Goal: Information Seeking & Learning: Learn about a topic

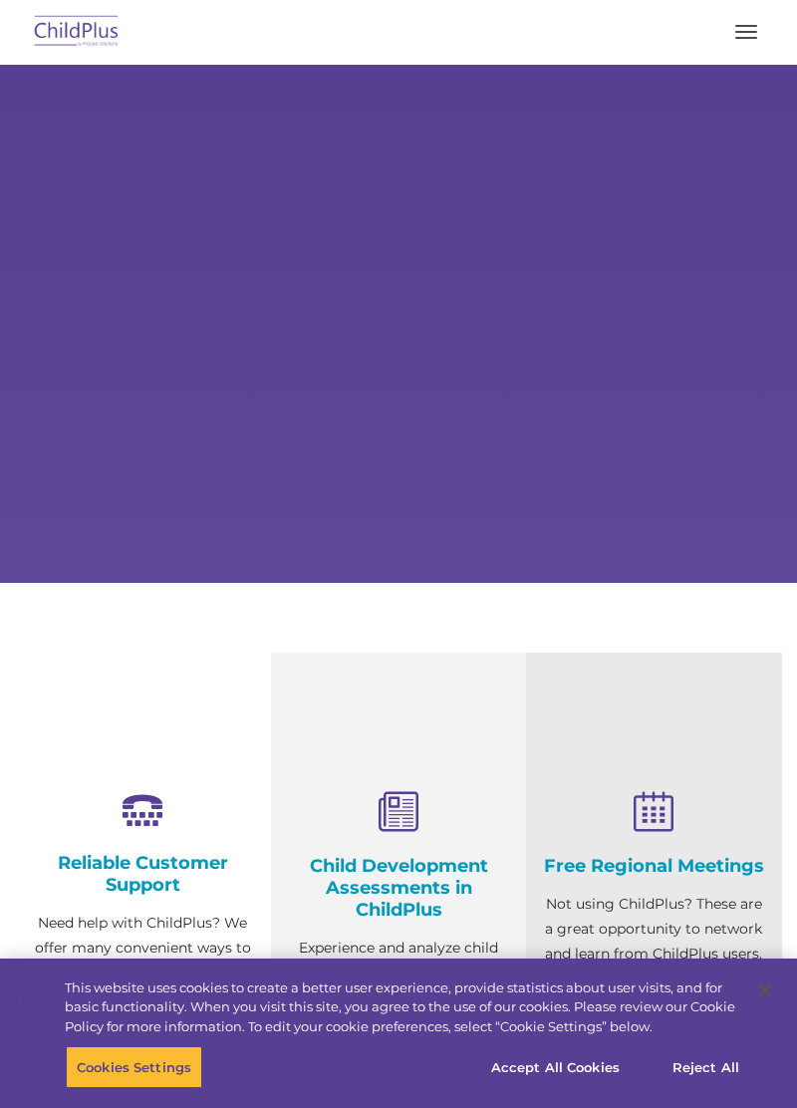
type input ""
select select "MEDIUM"
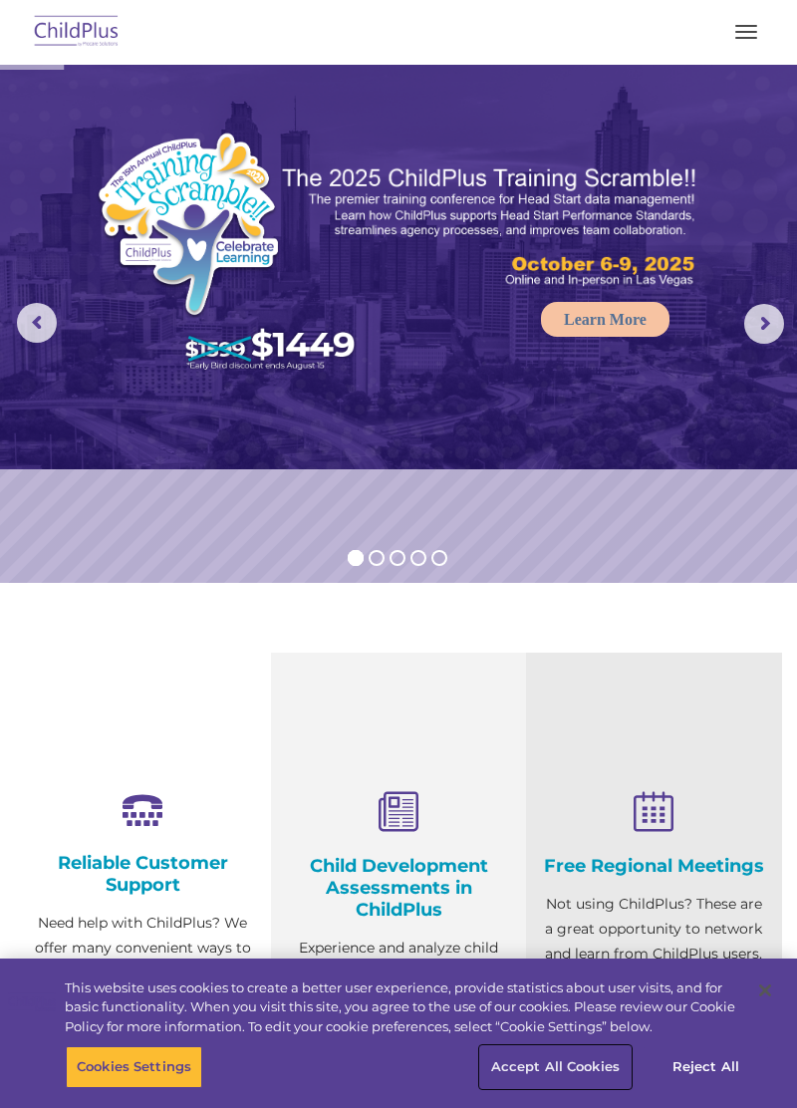
click at [562, 1069] on button "Accept All Cookies" at bounding box center [555, 1067] width 150 height 42
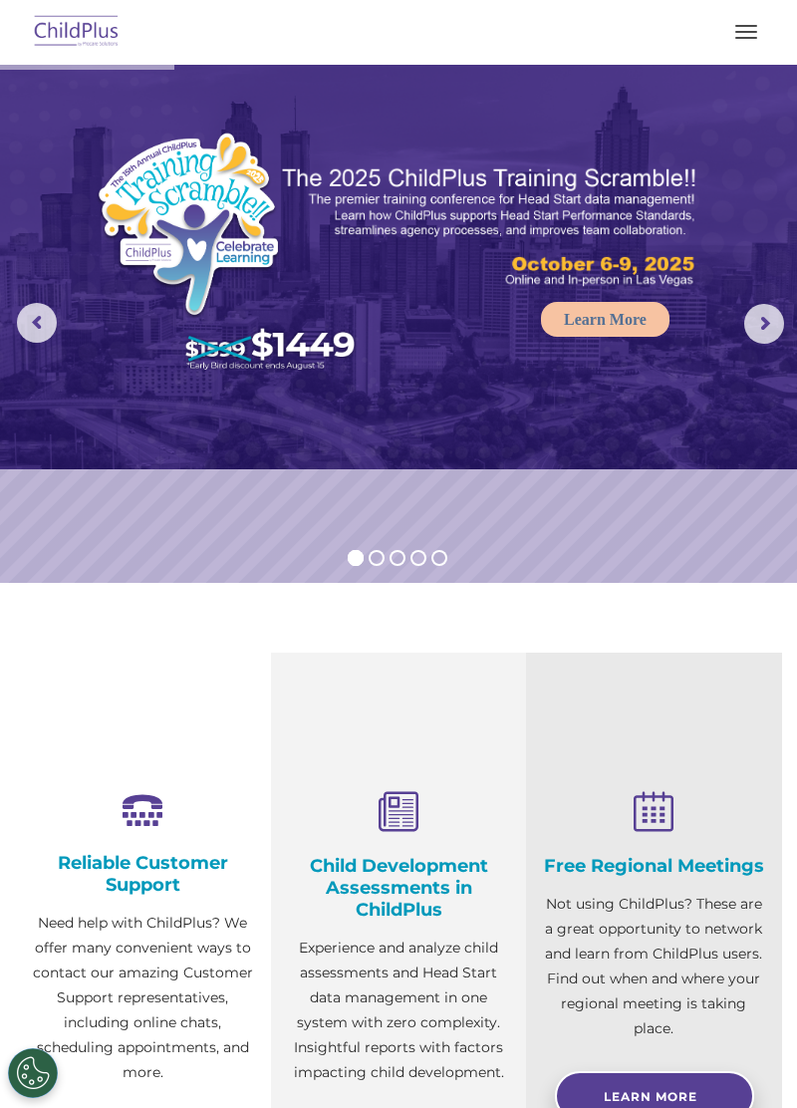
click at [740, 31] on span "button" at bounding box center [746, 32] width 22 height 2
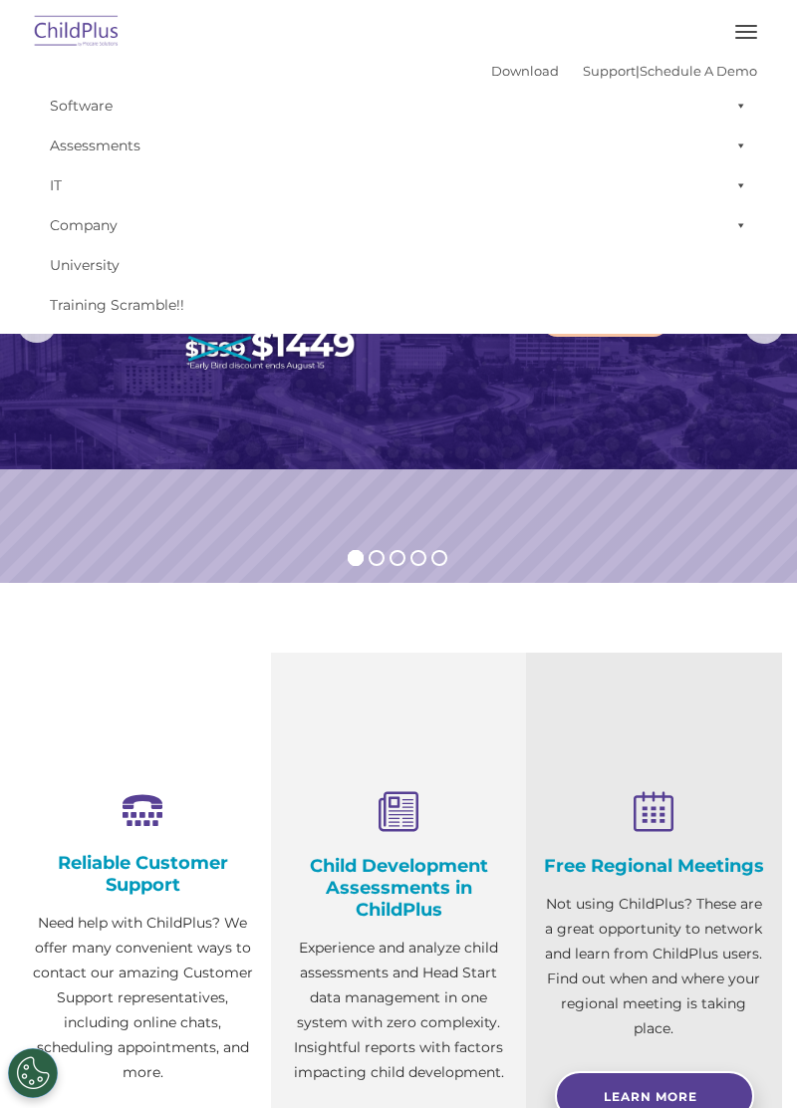
click at [490, 94] on link "Software" at bounding box center [398, 106] width 717 height 40
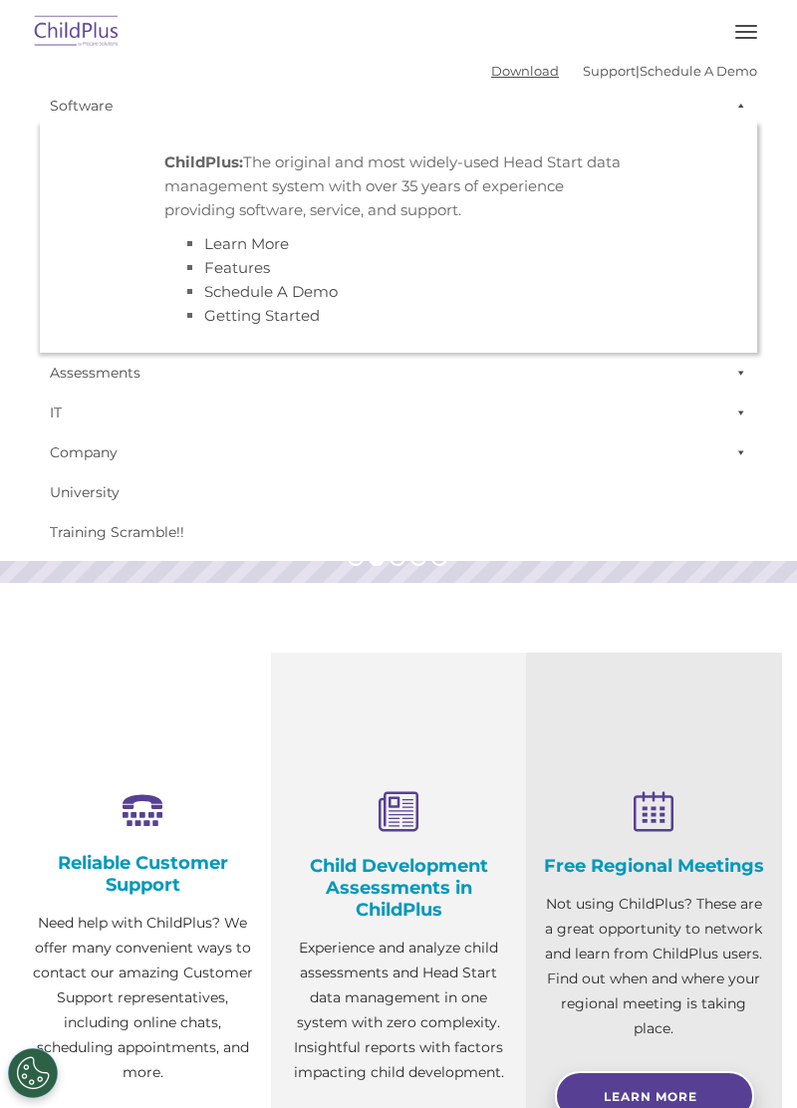
click at [495, 69] on link "Download" at bounding box center [525, 71] width 68 height 16
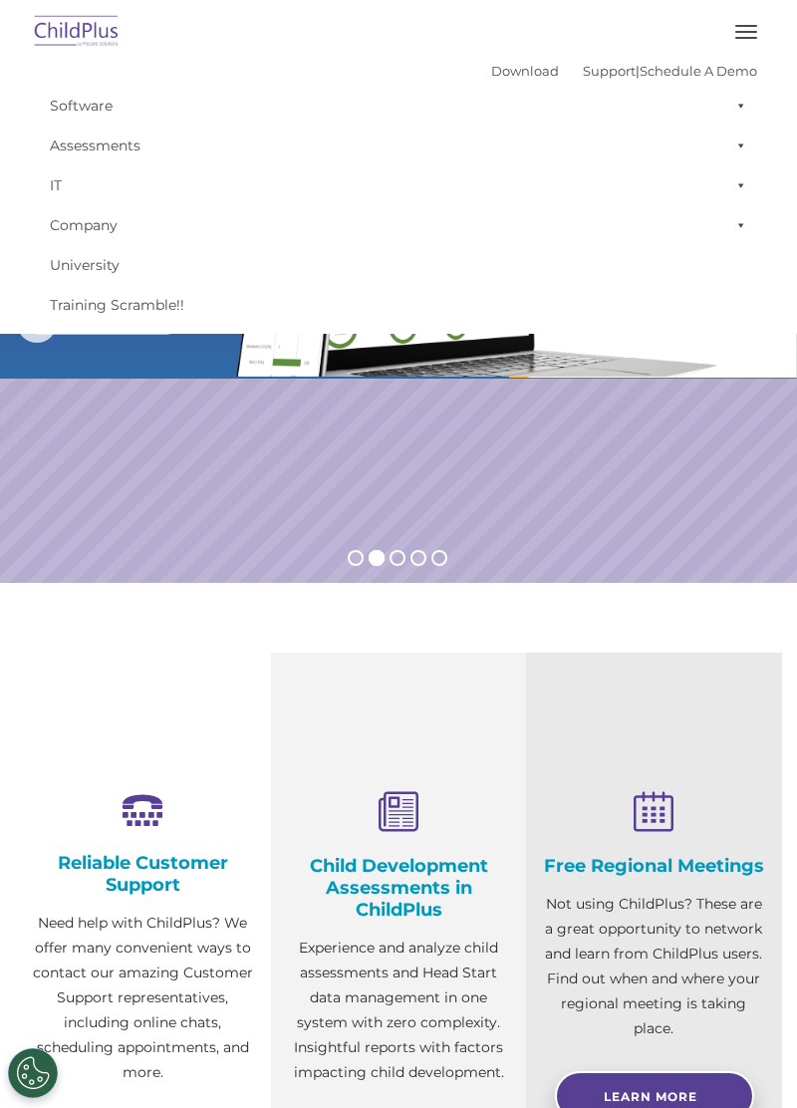
click at [745, 36] on button "button" at bounding box center [746, 32] width 42 height 32
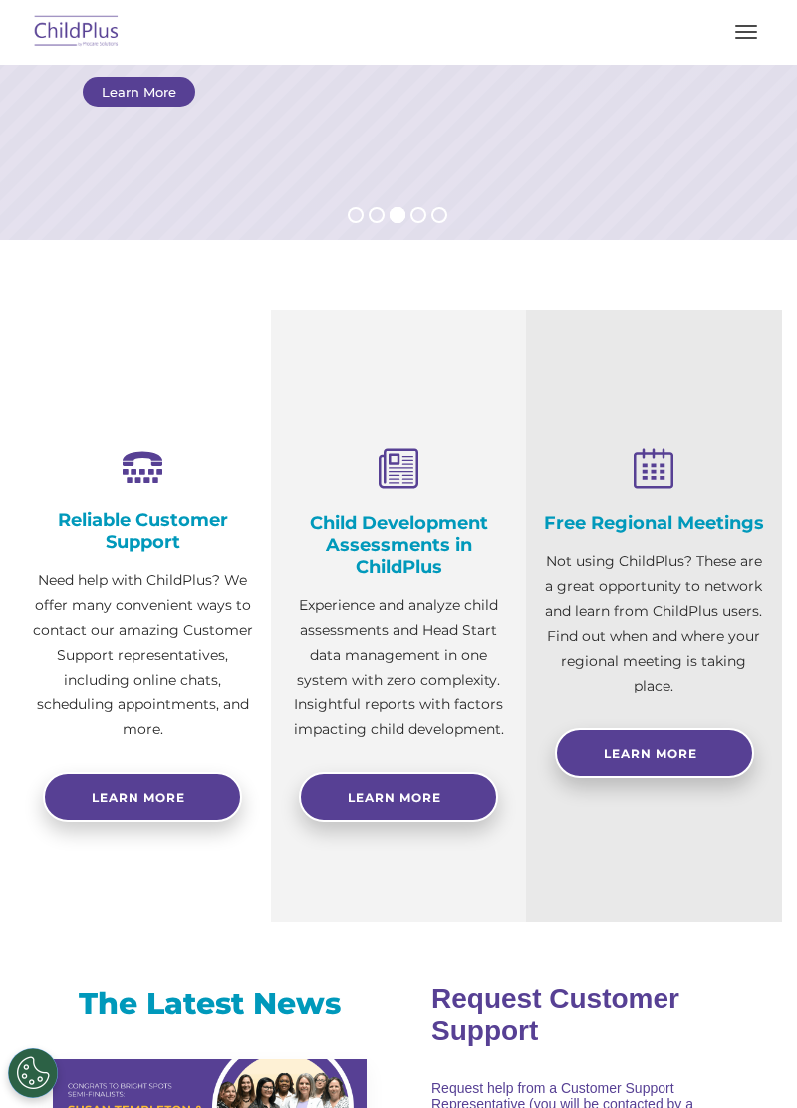
scroll to position [335, 0]
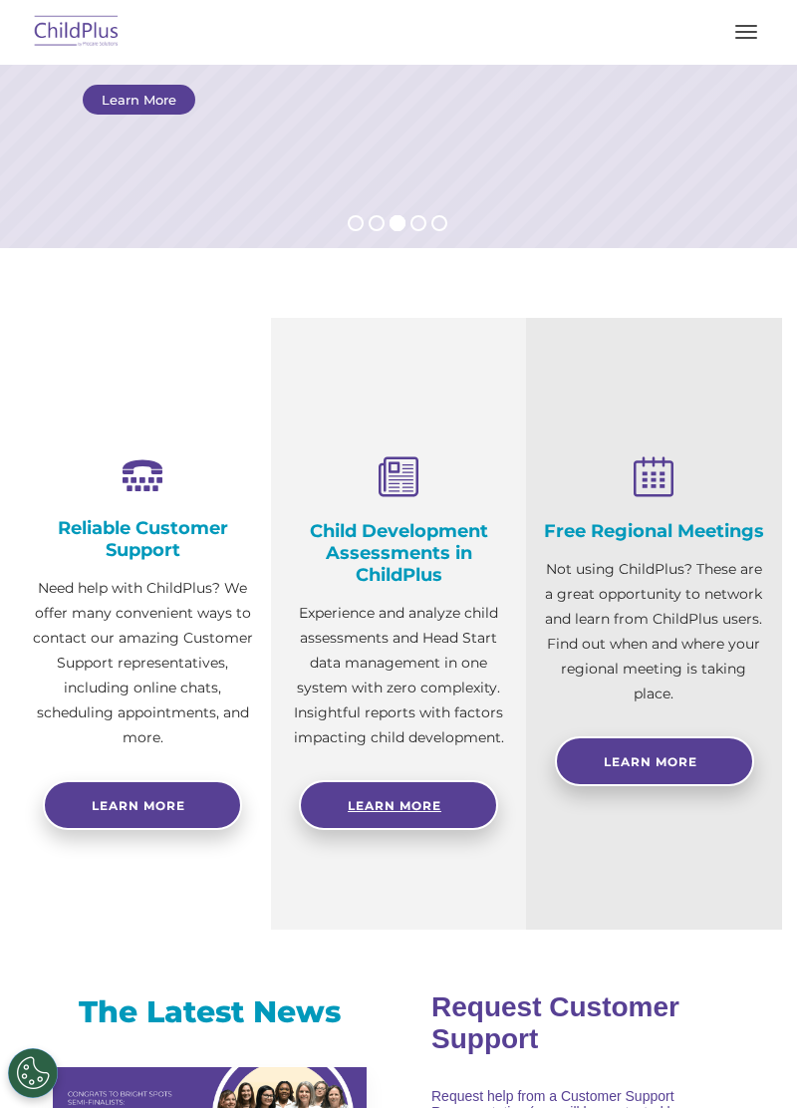
click at [412, 813] on link "Learn More" at bounding box center [398, 805] width 199 height 50
